Goal: Information Seeking & Learning: Learn about a topic

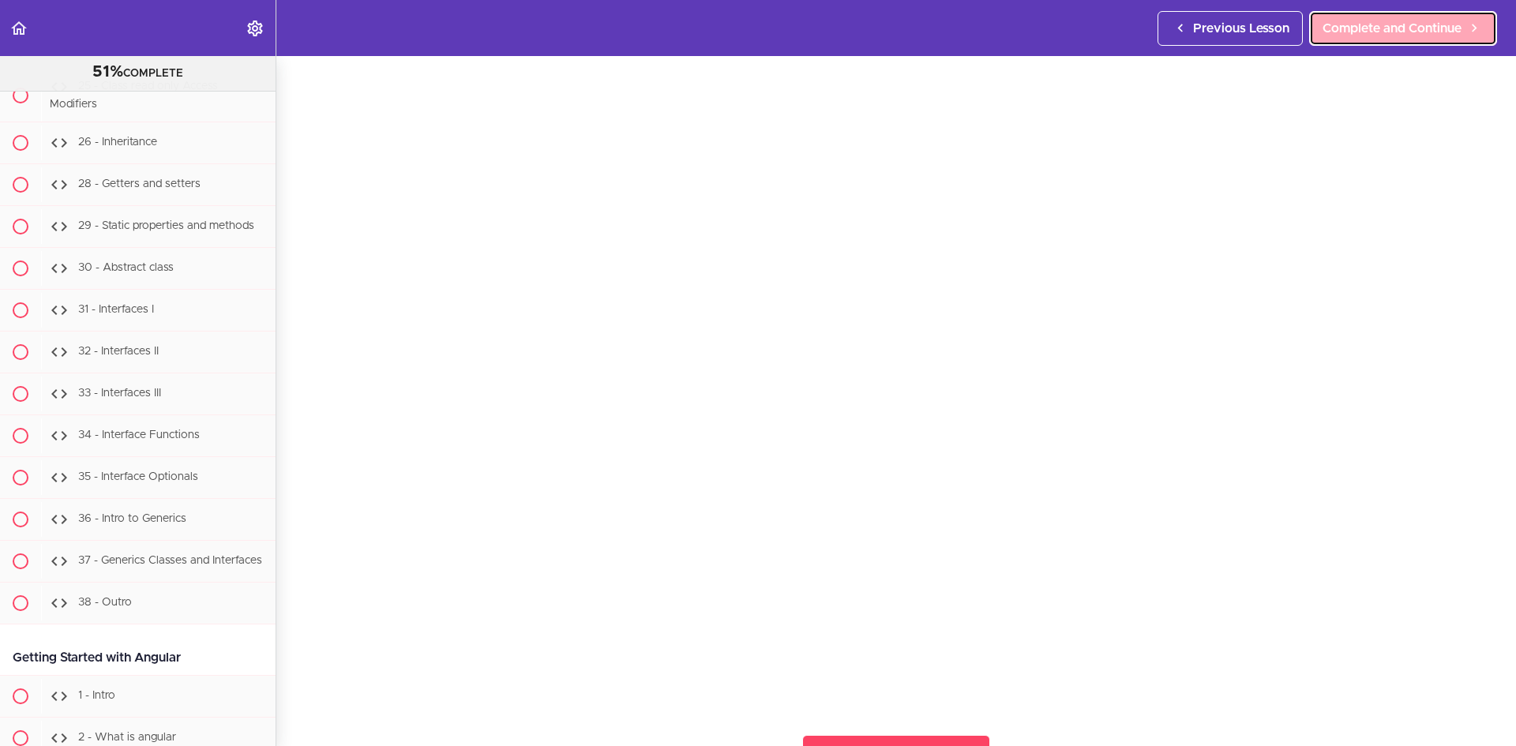
click at [1424, 43] on link "Complete and Continue" at bounding box center [1403, 28] width 188 height 35
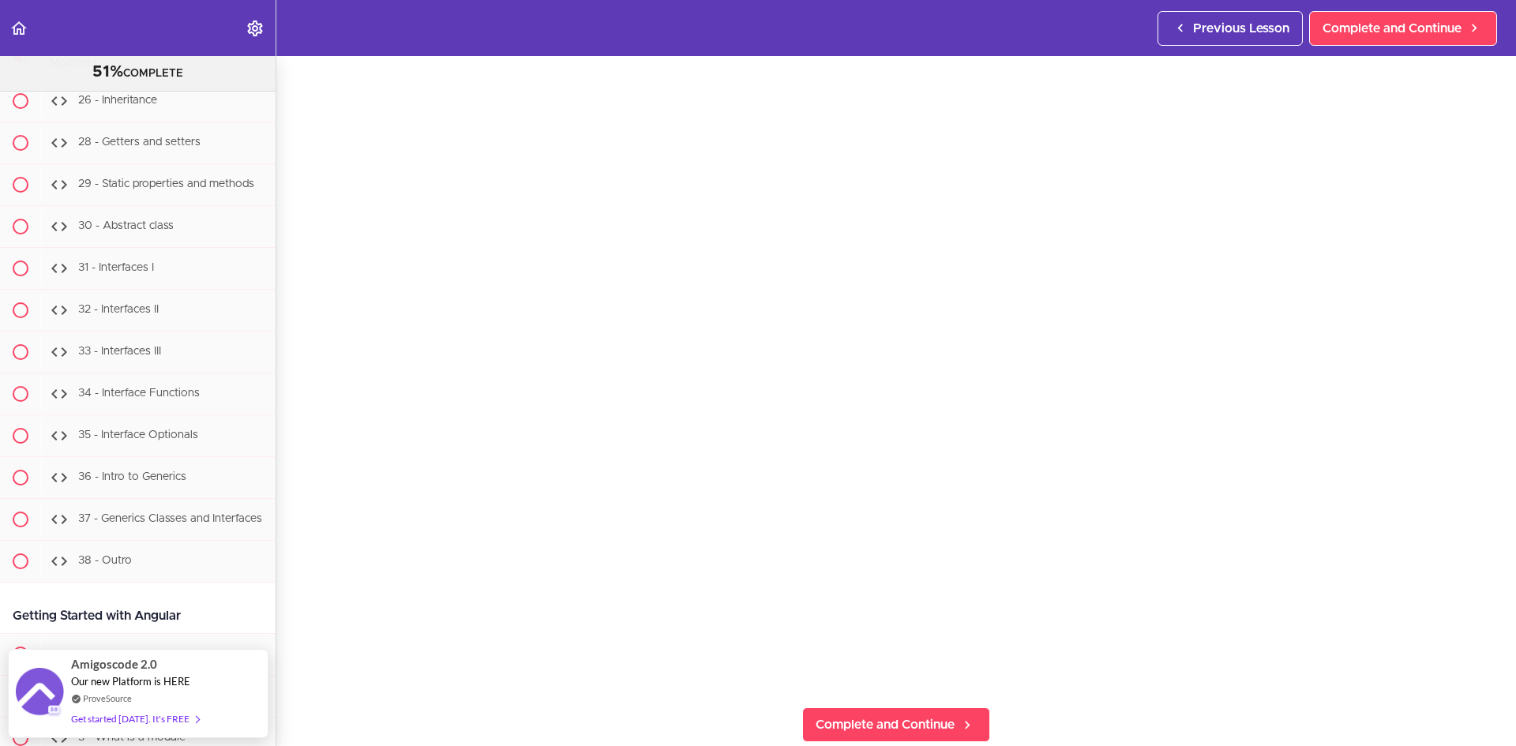
scroll to position [79, 0]
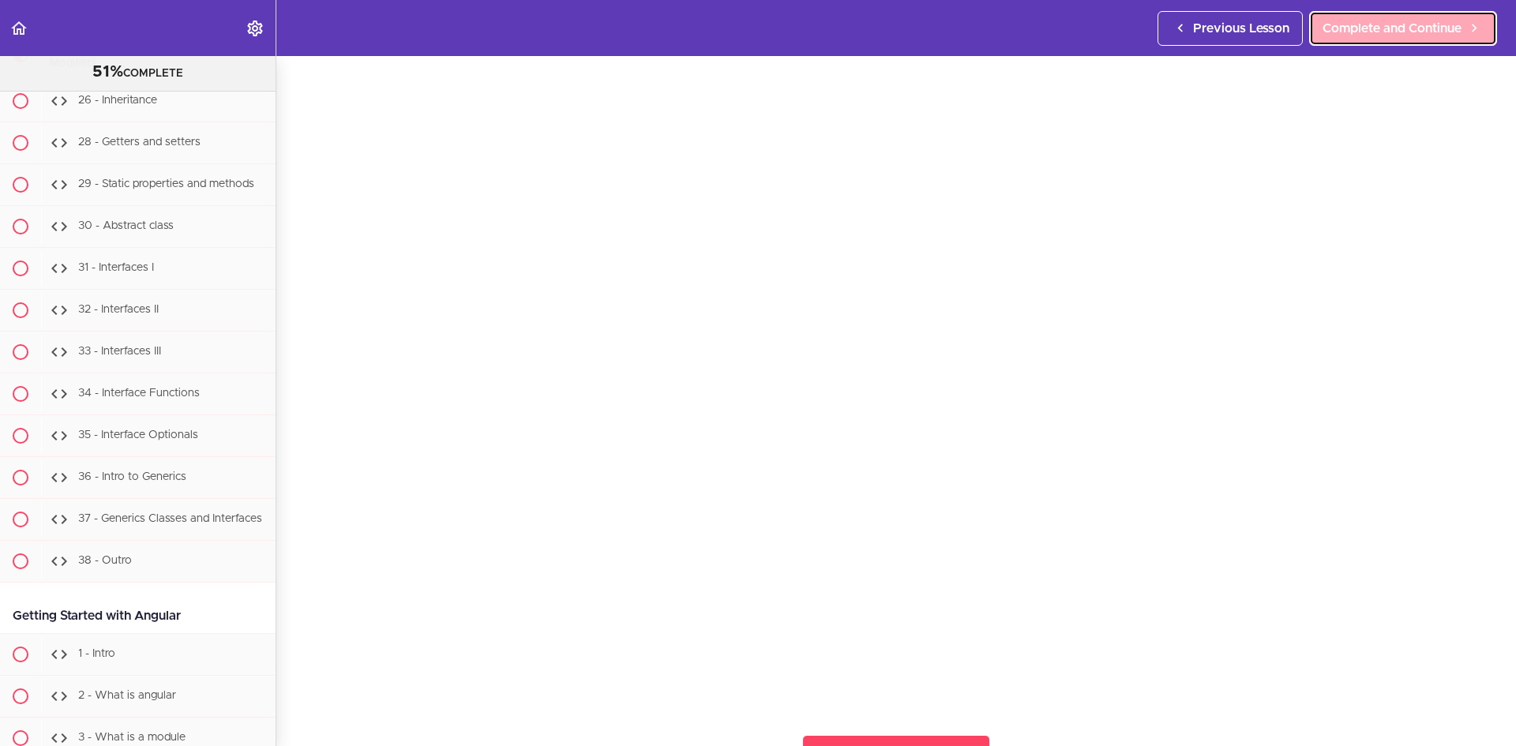
click at [1365, 24] on span "Complete and Continue" at bounding box center [1391, 28] width 139 height 19
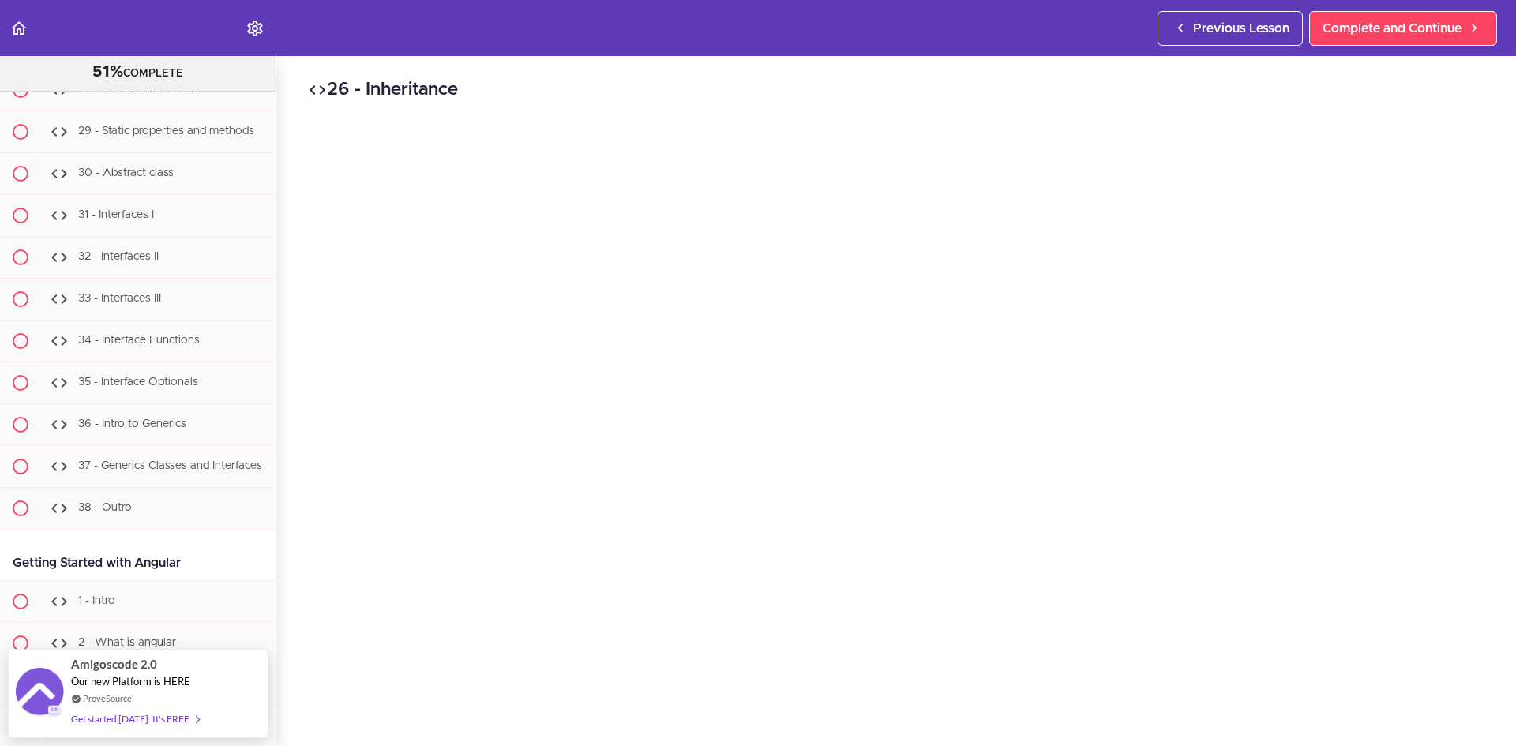
scroll to position [79, 0]
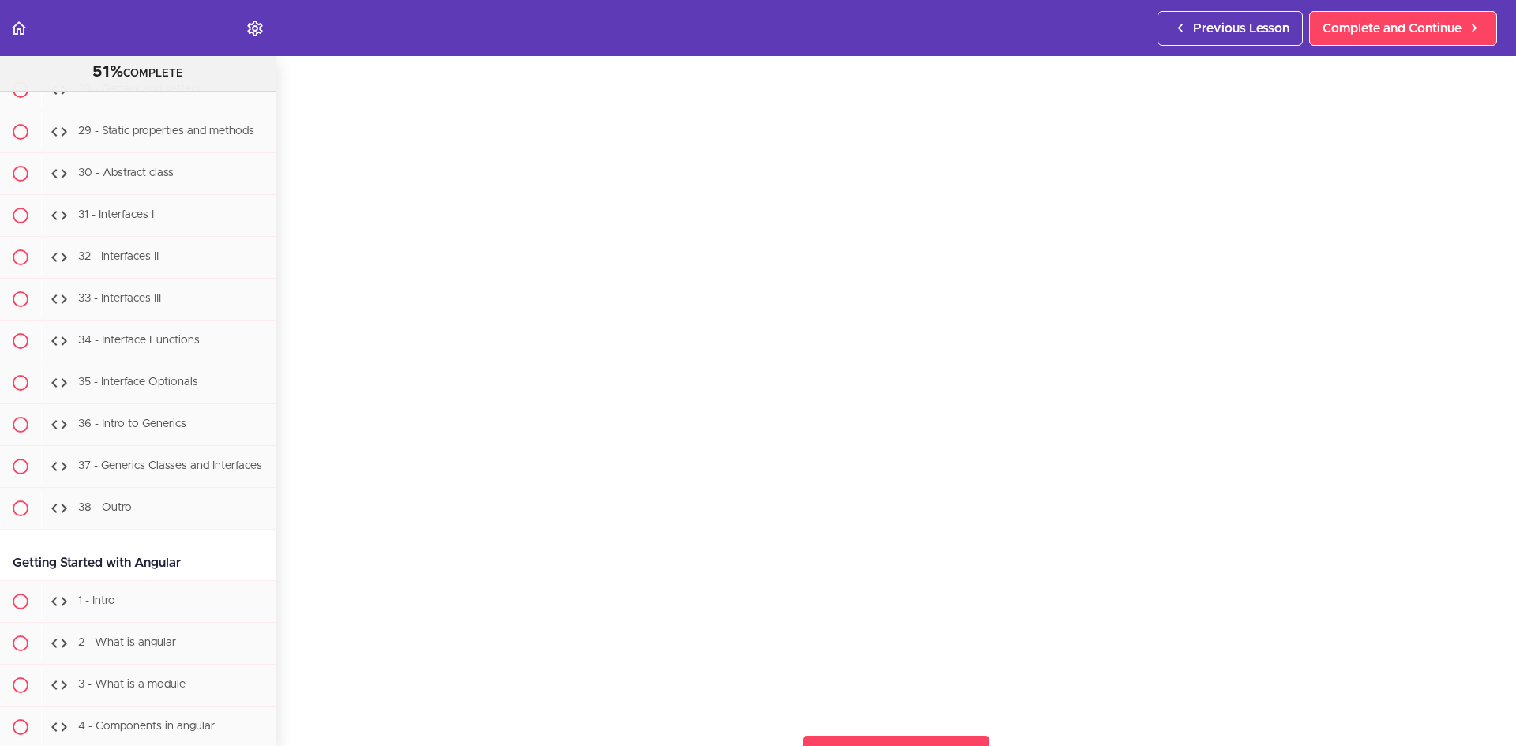
click at [1421, 46] on div "Previous Lesson Complete and Continue" at bounding box center [1330, 28] width 346 height 56
click at [1429, 21] on span "Complete and Continue" at bounding box center [1391, 28] width 139 height 19
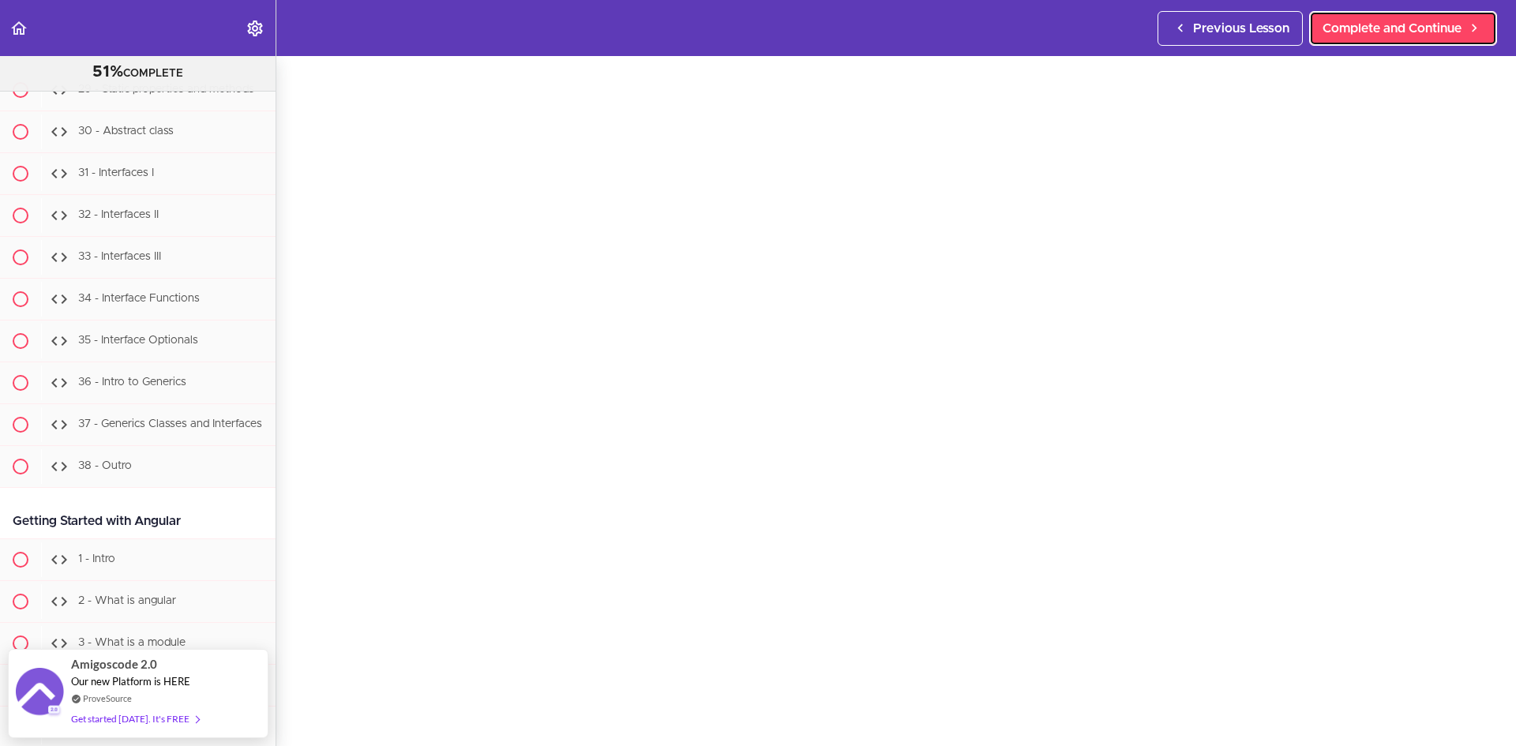
scroll to position [79, 0]
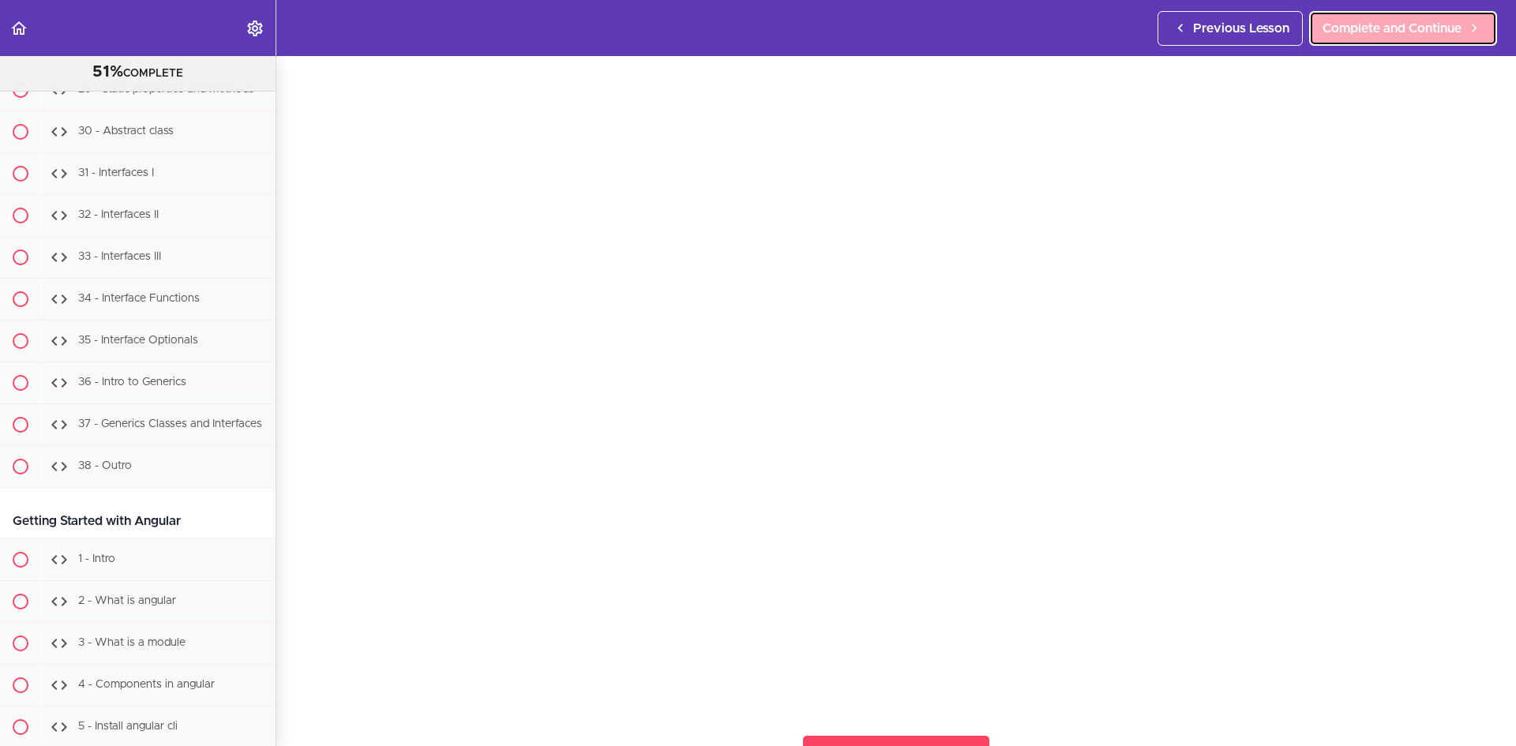
click at [1376, 28] on span "Complete and Continue" at bounding box center [1391, 28] width 139 height 19
